Goal: Find specific page/section: Find specific page/section

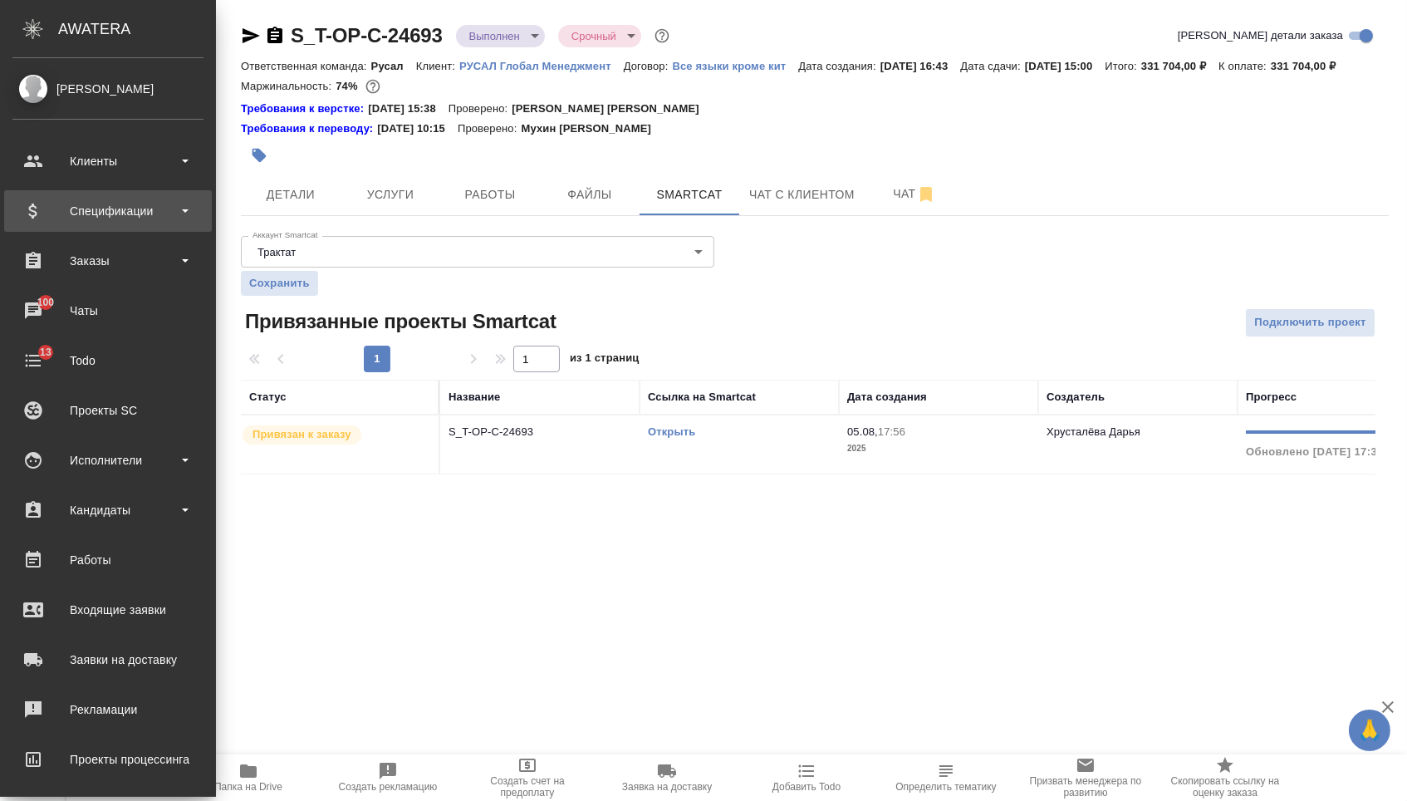
click at [129, 208] on div "Спецификации" at bounding box center [107, 211] width 191 height 25
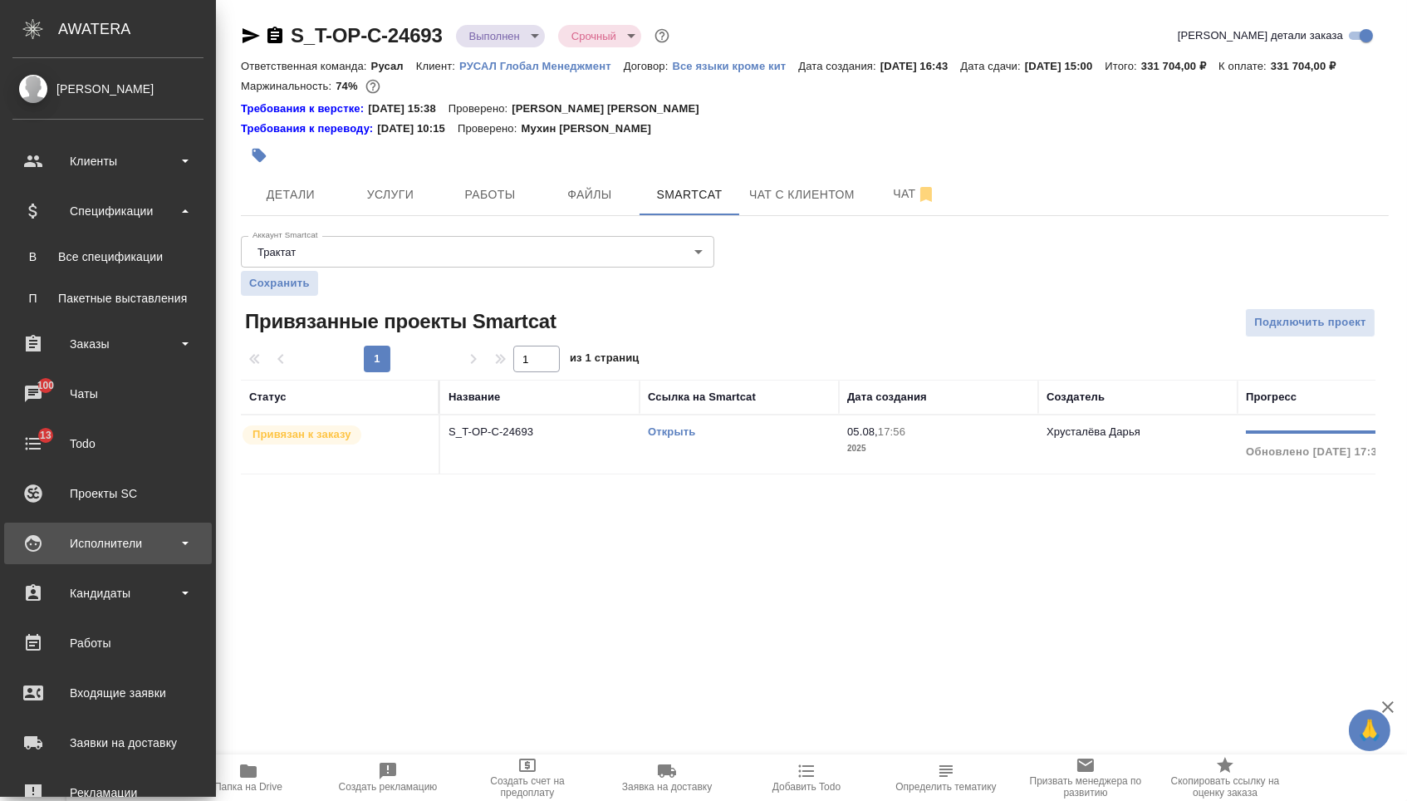
click at [112, 539] on div "Исполнители" at bounding box center [107, 543] width 191 height 25
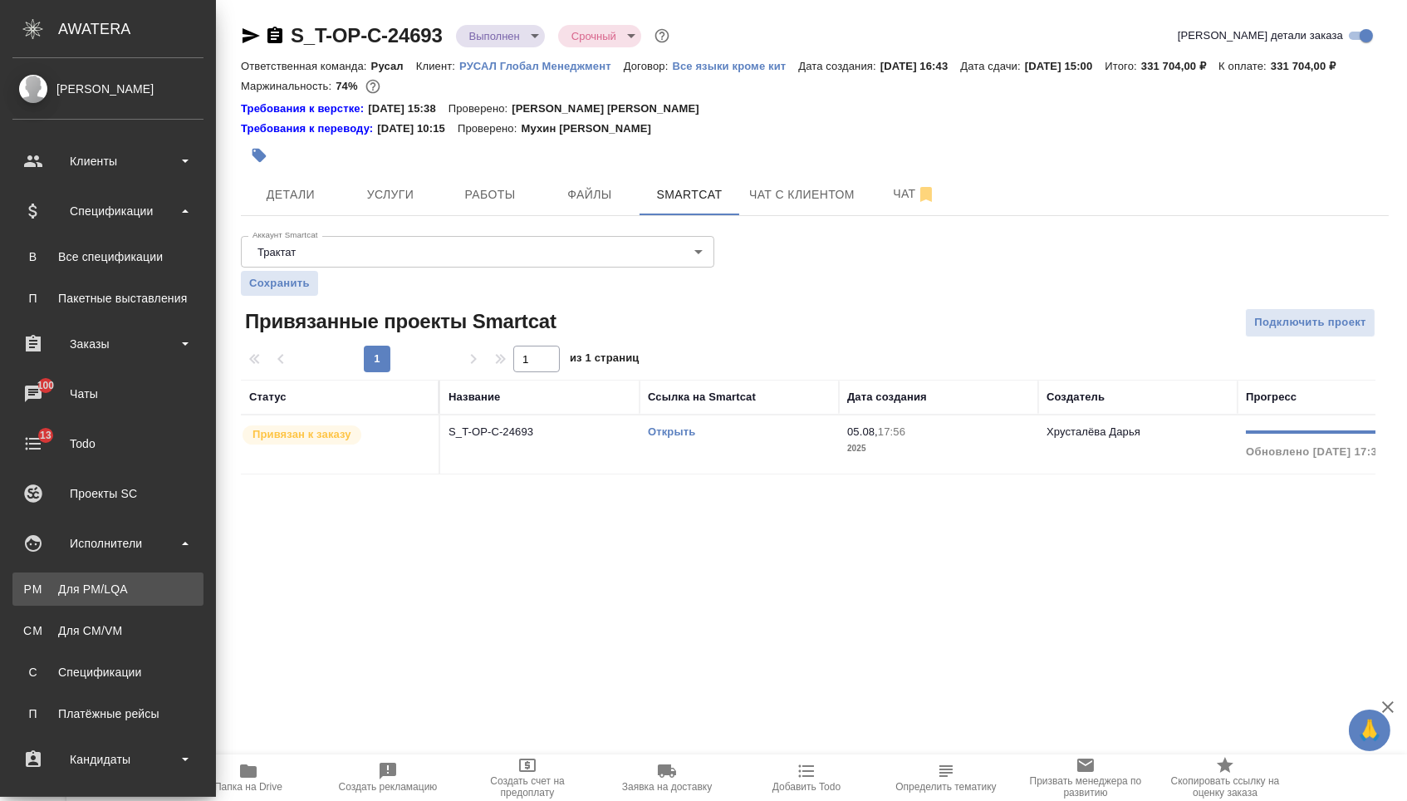
click at [103, 582] on div "Для PM/LQA" at bounding box center [108, 589] width 174 height 17
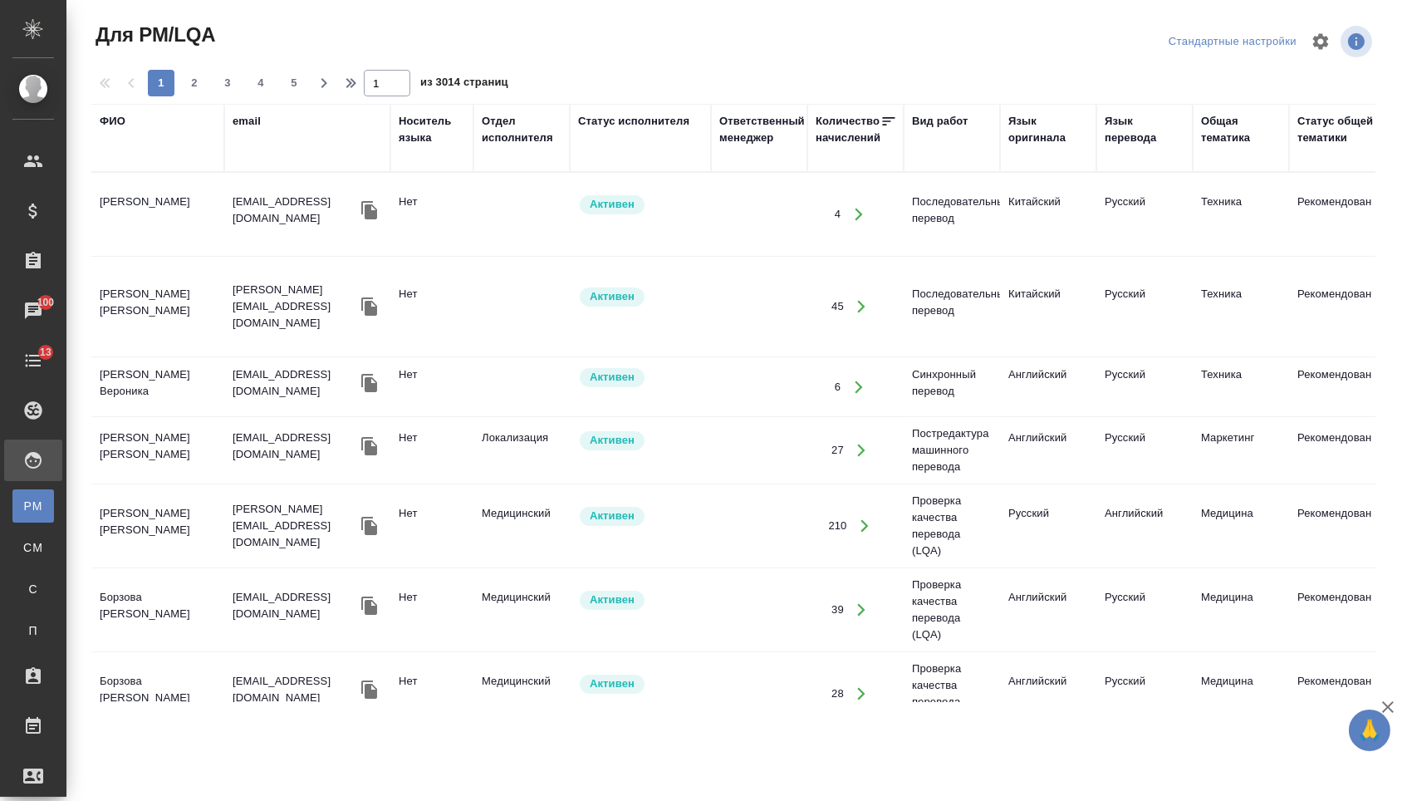
click at [119, 120] on div "ФИО" at bounding box center [113, 121] width 26 height 17
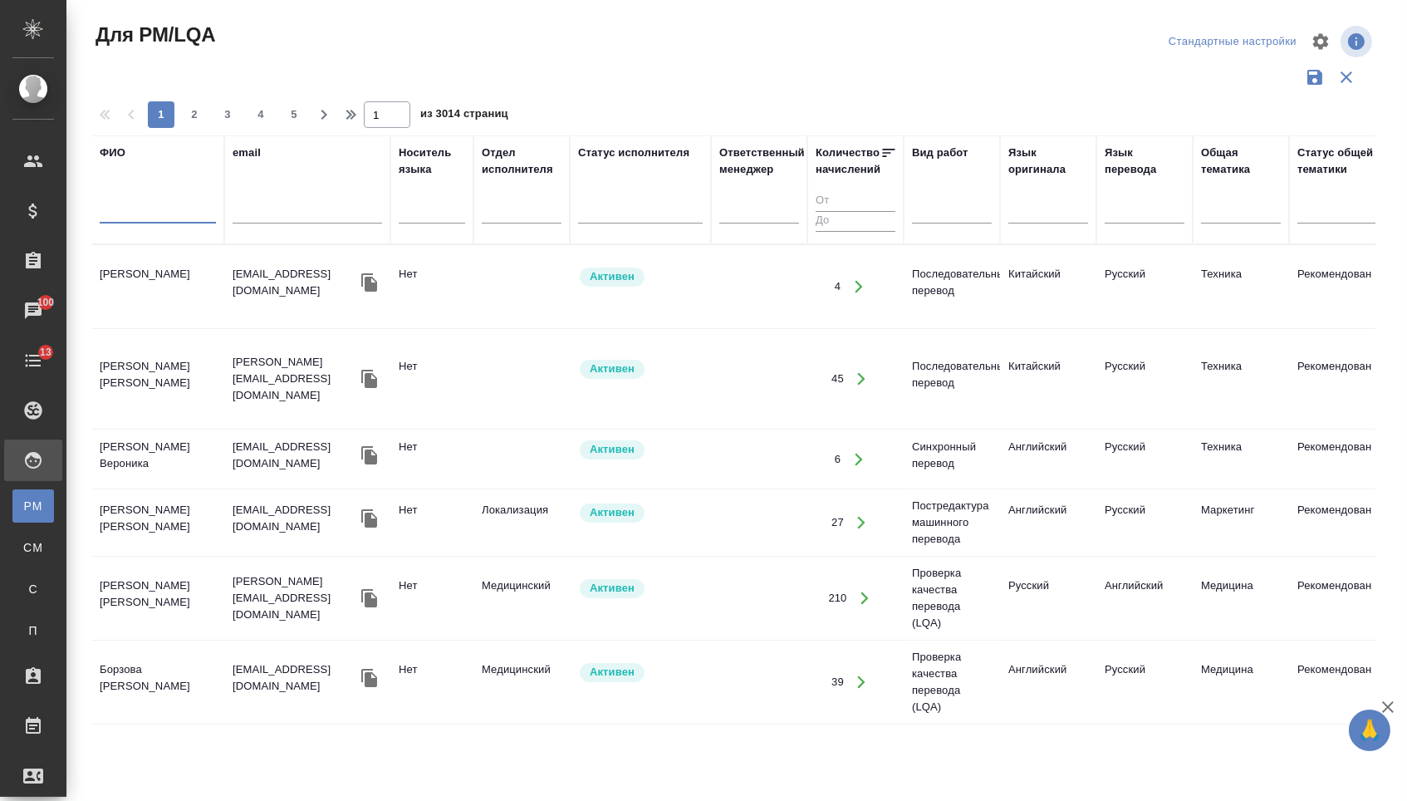
click at [145, 211] on input "text" at bounding box center [158, 213] width 116 height 21
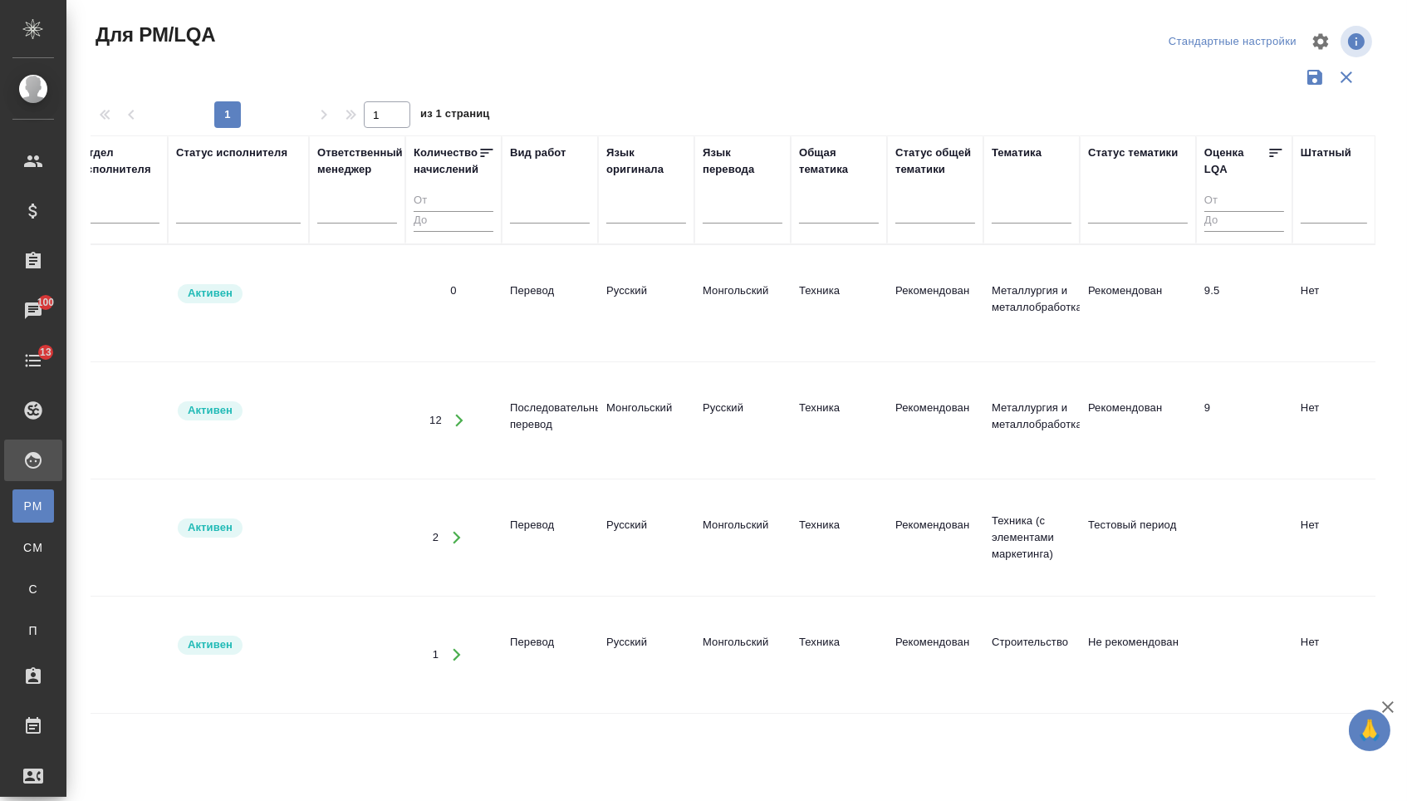
scroll to position [0, 378]
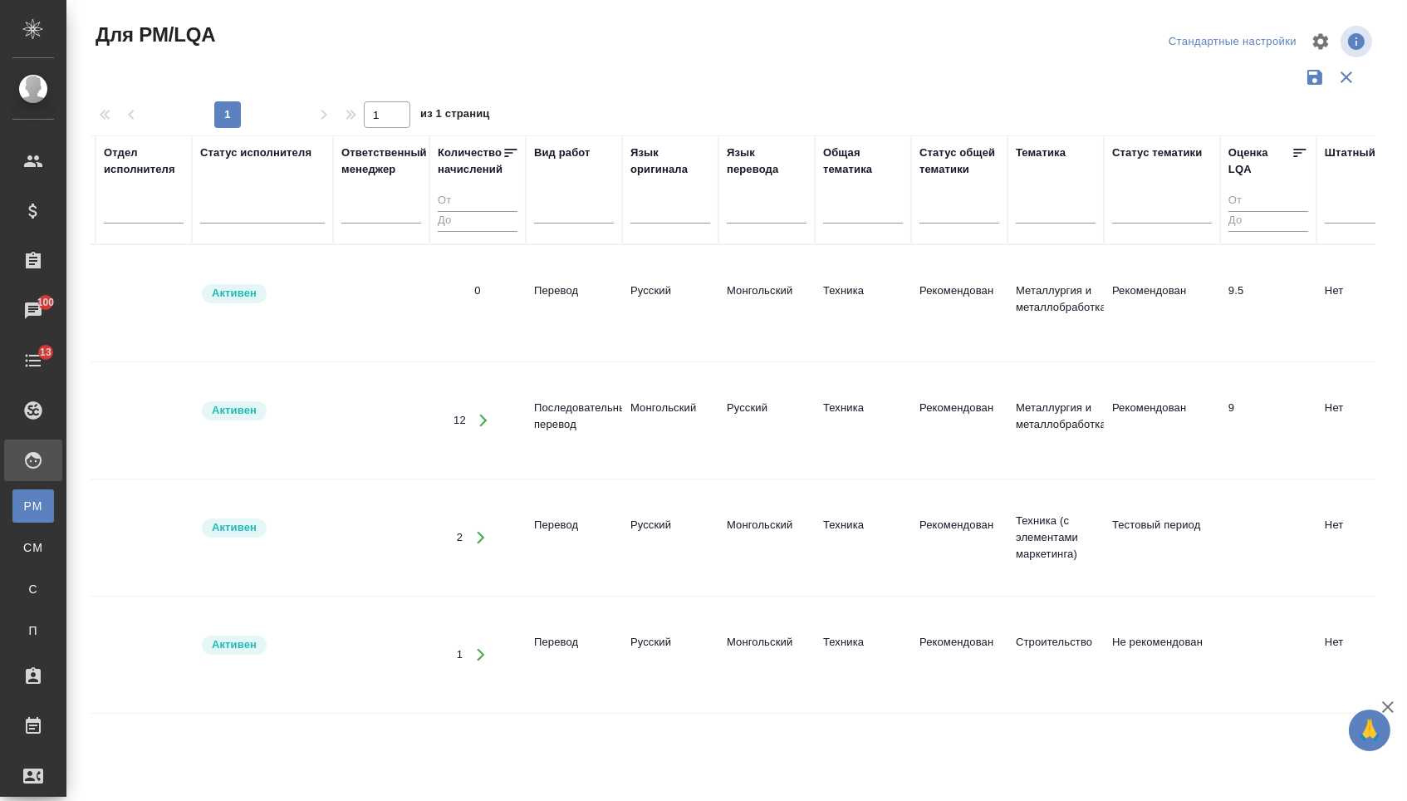
type input "Ажив"
click at [488, 413] on icon "button" at bounding box center [483, 420] width 15 height 15
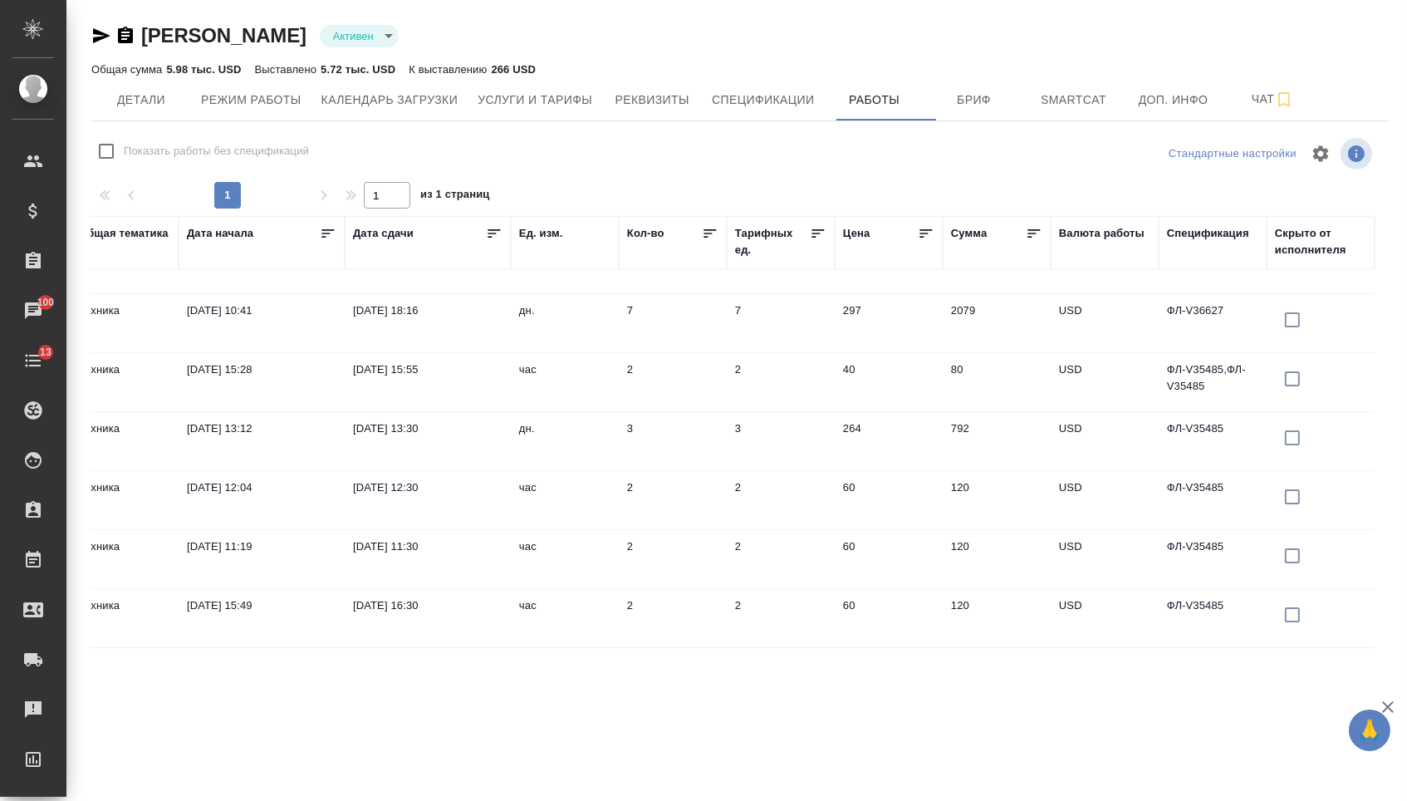
scroll to position [217, 1180]
